Goal: Information Seeking & Learning: Find specific fact

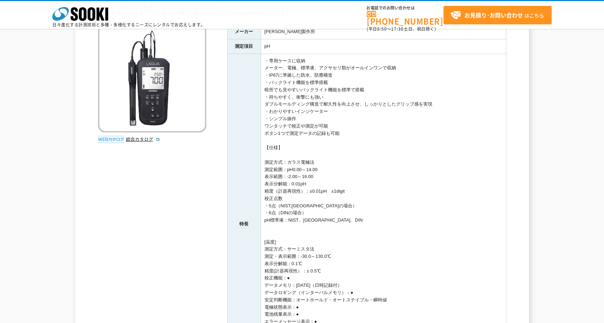
scroll to position [93, 0]
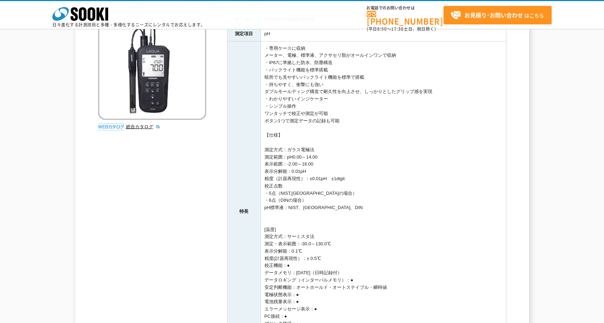
click at [320, 198] on td "・専用ケースに収納 メーター、電極、標準液、アクサセリ類がオールインワンで収納 ・IP67に準拠した防水、防塵構造 ・バックライト機能を標準搭載 暗所でも見や…" at bounding box center [382, 211] width 245 height 341
drag, startPoint x: 348, startPoint y: 179, endPoint x: 263, endPoint y: 150, distance: 89.9
click at [263, 150] on td "・専用ケースに収納 メーター、電極、標準液、アクサセリ類がオールインワンで収納 ・IP67に準拠した防水、防塵構造 ・バックライト機能を標準搭載 暗所でも見や…" at bounding box center [382, 211] width 245 height 341
copy td "測定方式：ガラス電極法 測定範囲：pH0.00～14.00 表示範囲：-2.00～16.00 表示分解能：0.01pH 精度（計器再現性）：±0.01pH　±…"
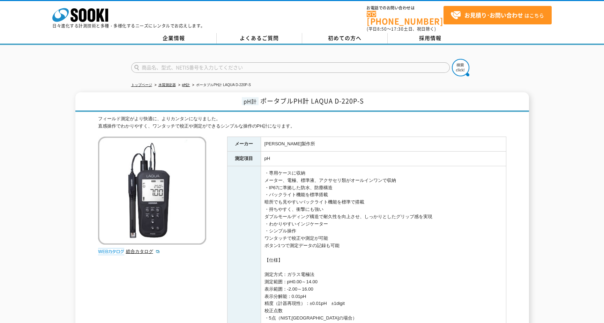
scroll to position [46, 0]
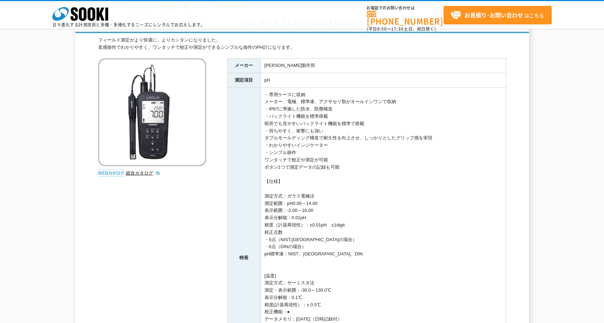
click at [279, 81] on td "pH" at bounding box center [382, 80] width 245 height 15
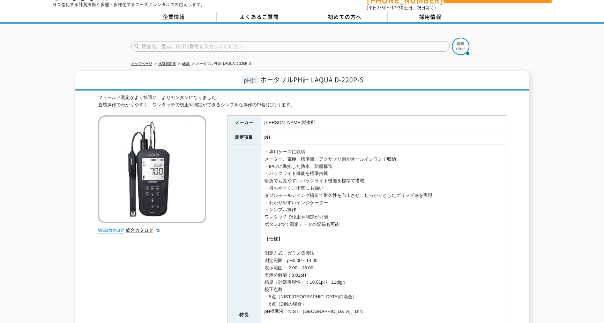
scroll to position [0, 0]
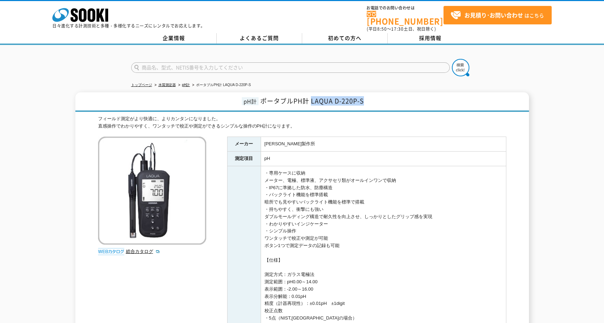
drag, startPoint x: 312, startPoint y: 95, endPoint x: 363, endPoint y: 92, distance: 50.6
click at [363, 96] on span "ポータブルPH計 LAQUA D-220P-S" at bounding box center [312, 100] width 104 height 9
copy span "LAQUA D-220P-S"
